Goal: Entertainment & Leisure: Consume media (video, audio)

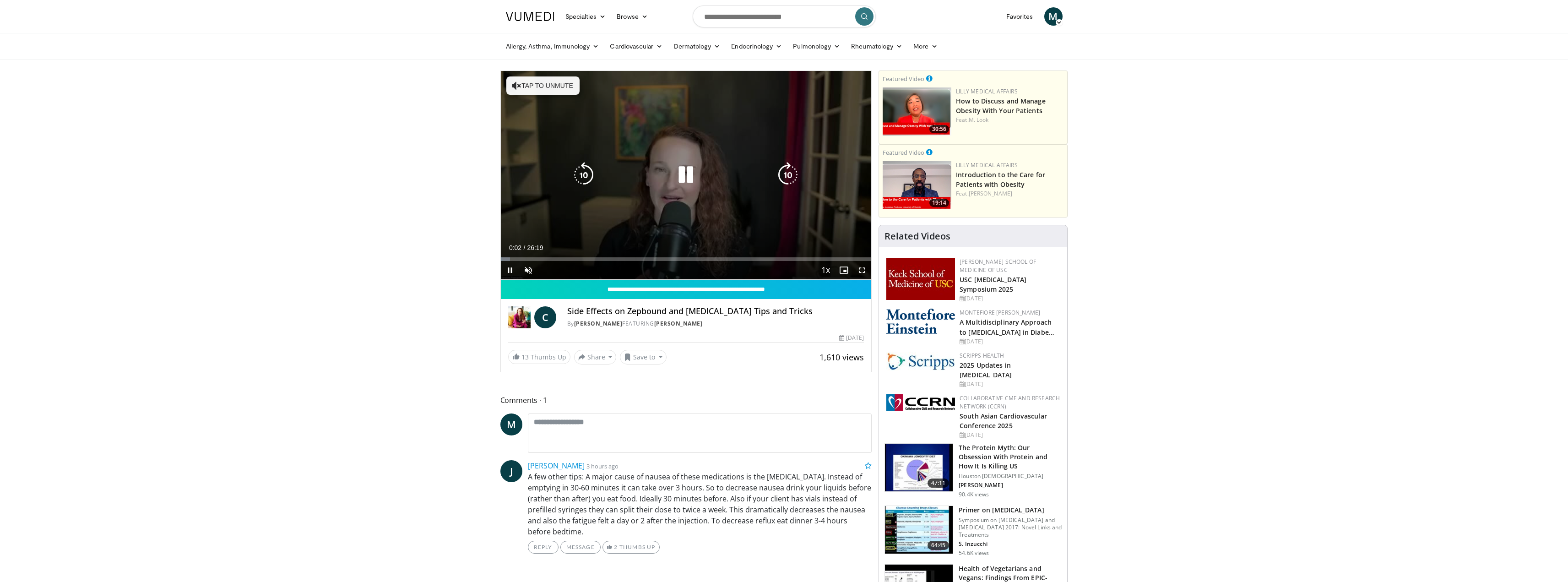
click at [532, 85] on button "Tap to unmute" at bounding box center [543, 86] width 73 height 19
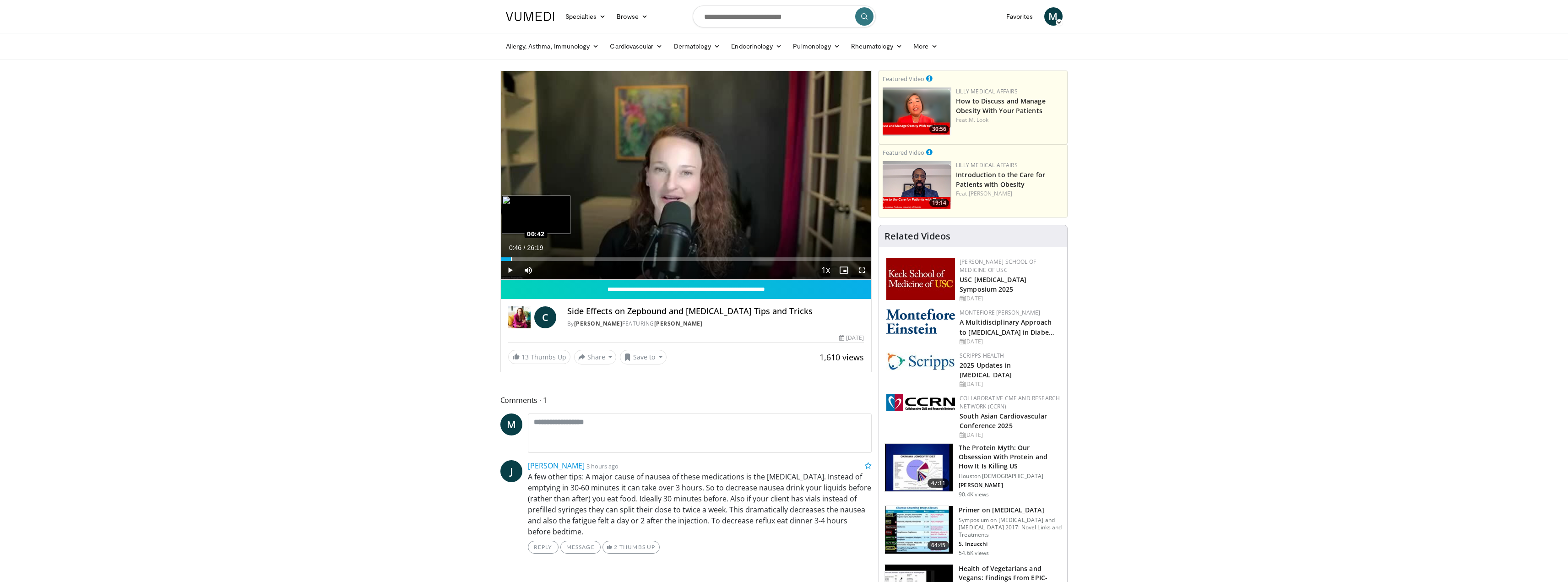
click at [512, 256] on div "Loaded : 3.16% 00:40 00:42" at bounding box center [686, 256] width 371 height 8
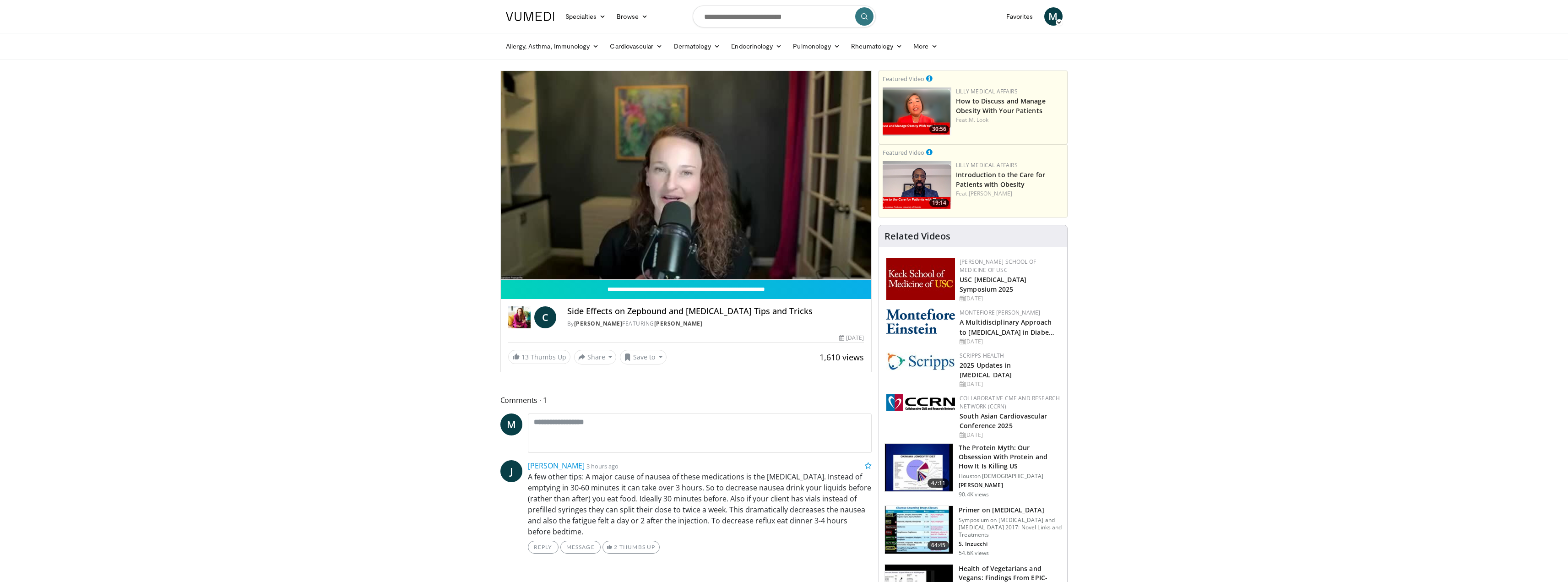
click at [521, 259] on video-js "**********" at bounding box center [686, 176] width 371 height 209
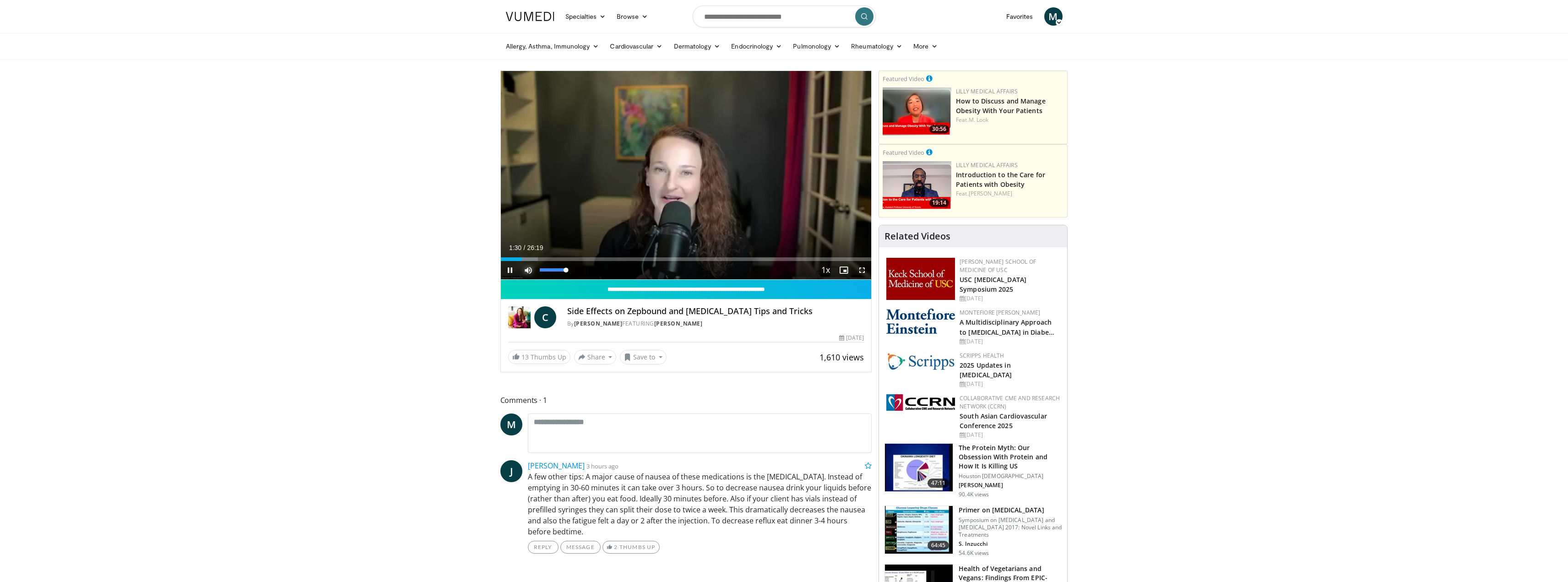
click at [533, 261] on span "Video Player" at bounding box center [529, 271] width 19 height 19
click at [529, 271] on span "Video Player" at bounding box center [529, 271] width 19 height 19
click at [540, 260] on div "Loaded : 10.11% 01:32 02:51" at bounding box center [686, 259] width 371 height 3
click at [560, 260] on div "Loaded : 16.43% 04:13 04:13" at bounding box center [686, 259] width 371 height 3
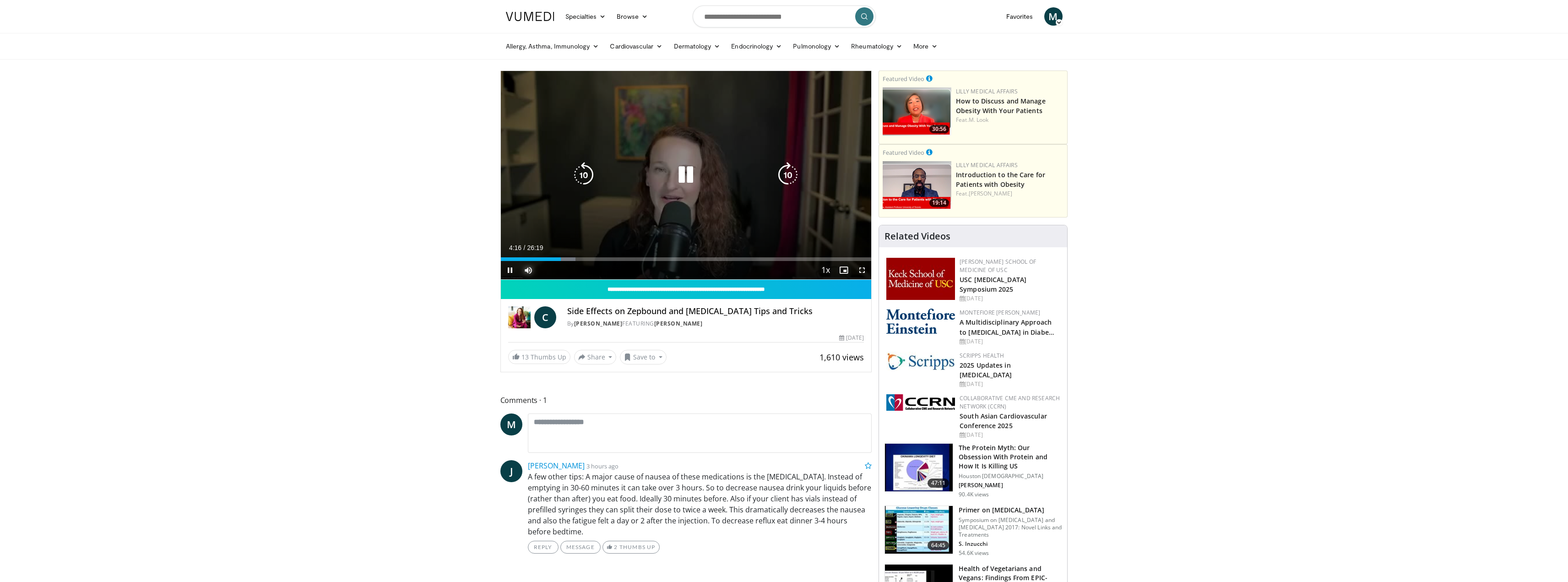
click at [596, 259] on div "Loaded : 20.23% 04:16 06:47" at bounding box center [686, 259] width 371 height 3
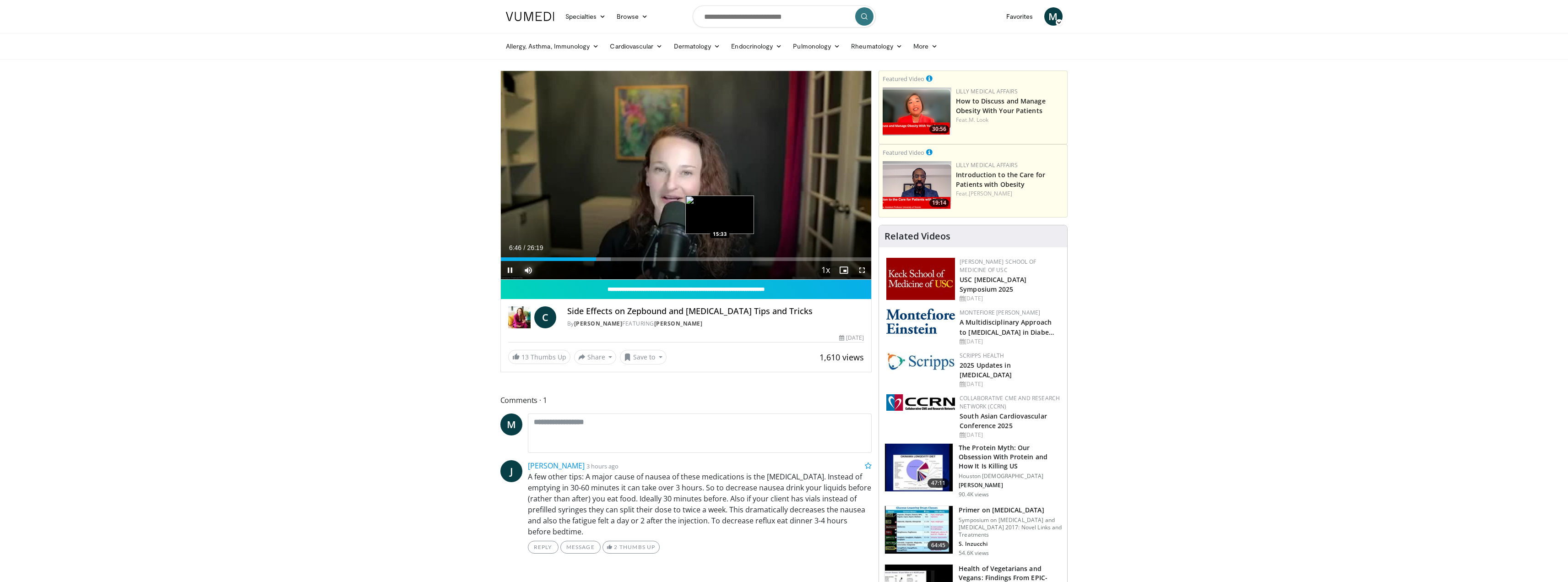
click at [720, 259] on div "Loaded : 29.71% 06:46 15:33" at bounding box center [686, 259] width 371 height 3
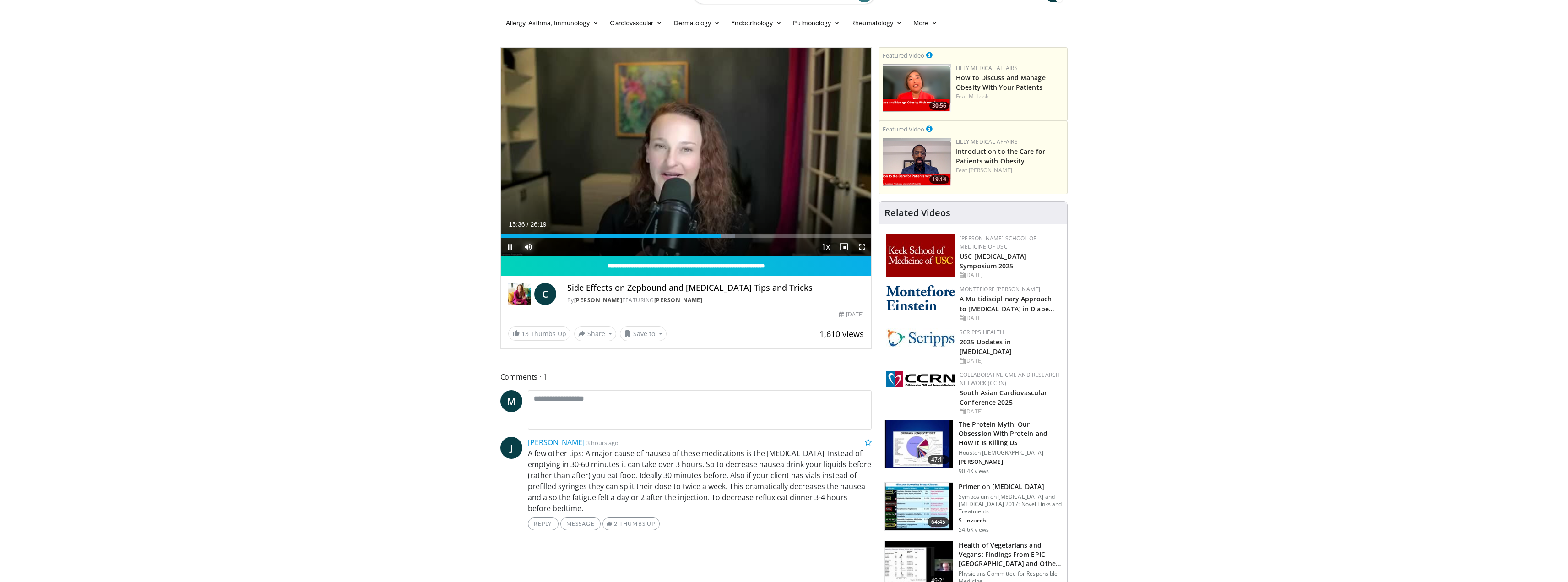
scroll to position [46, 0]
